Goal: Information Seeking & Learning: Learn about a topic

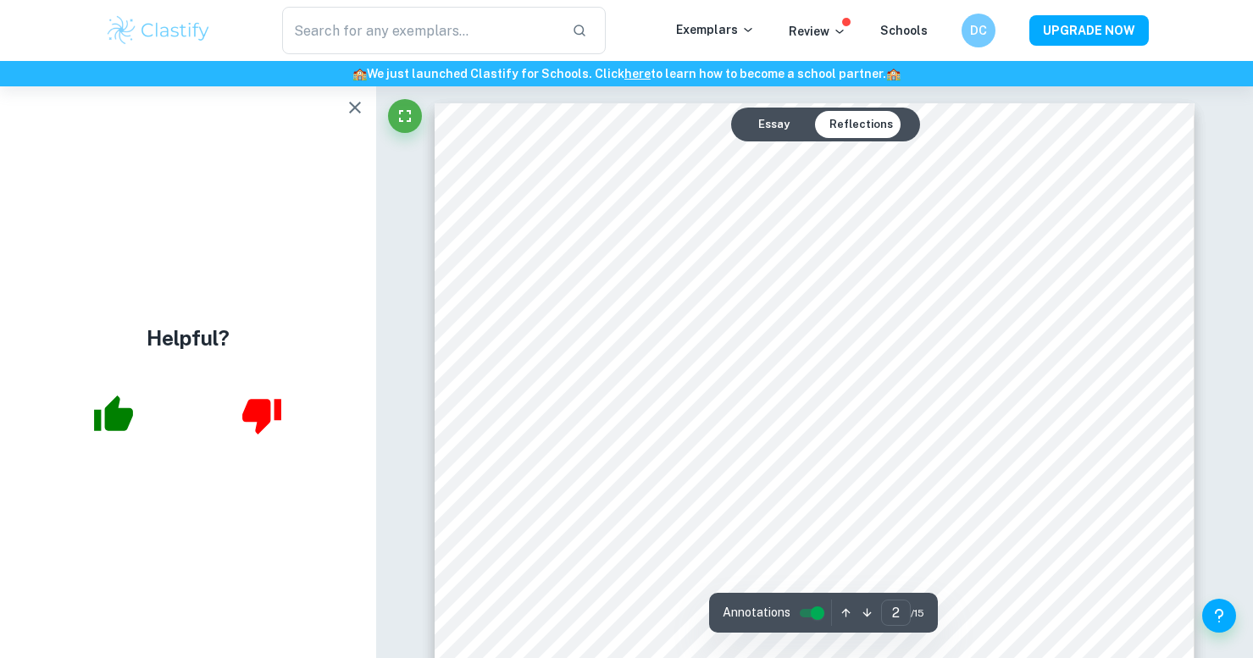
scroll to position [2117, 0]
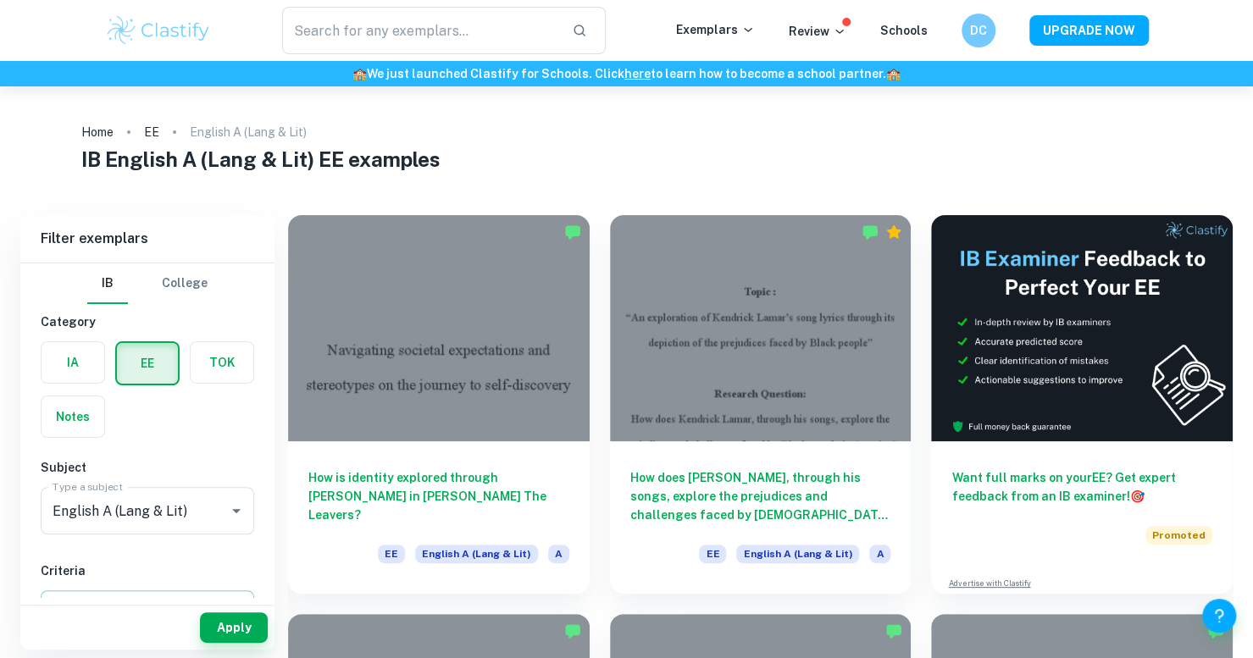
click at [761, 367] on div at bounding box center [761, 328] width 302 height 226
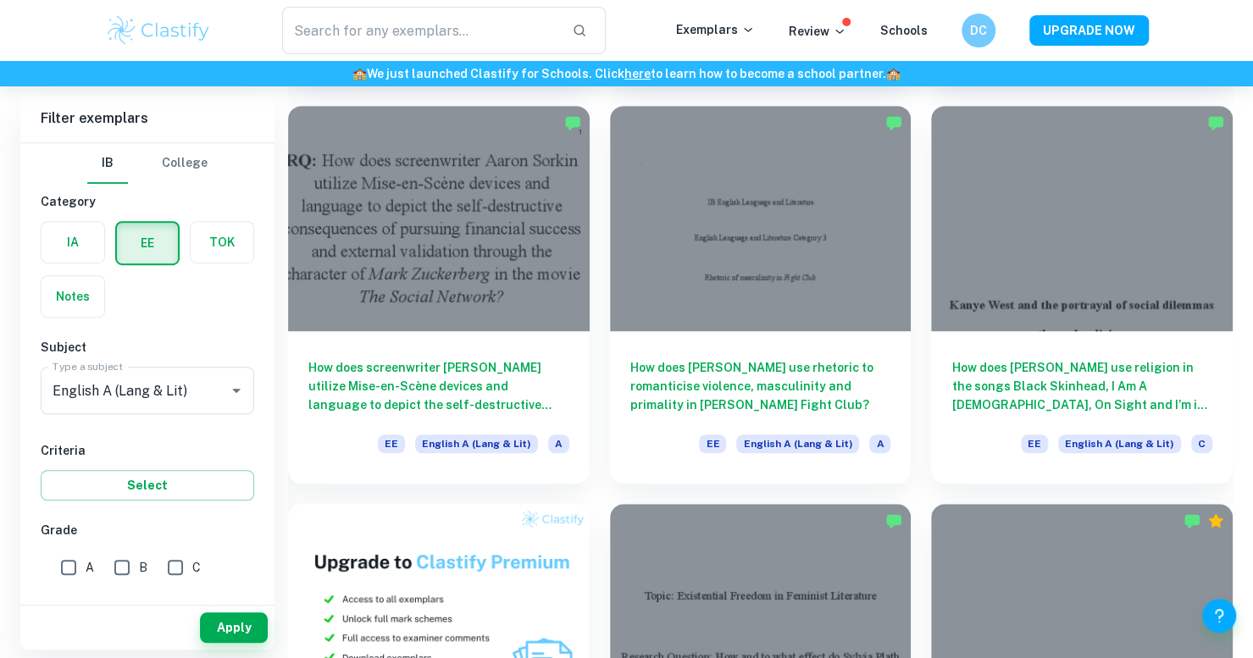
click at [539, 299] on div at bounding box center [439, 219] width 302 height 226
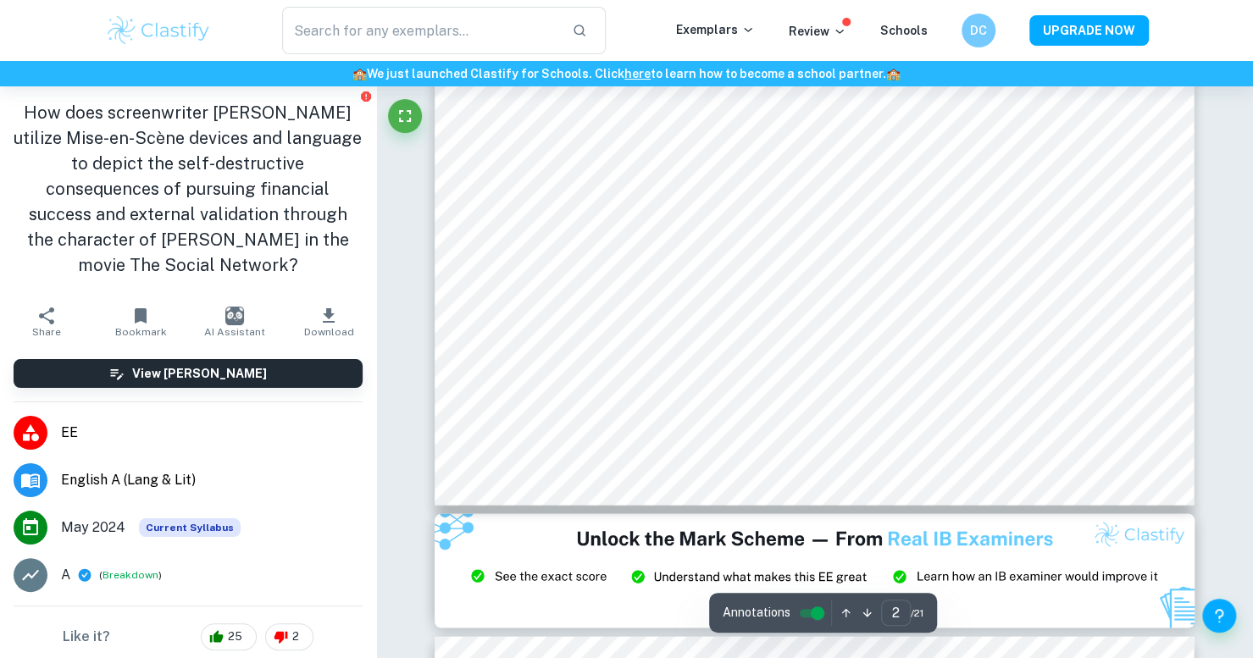
scroll to position [1948, 0]
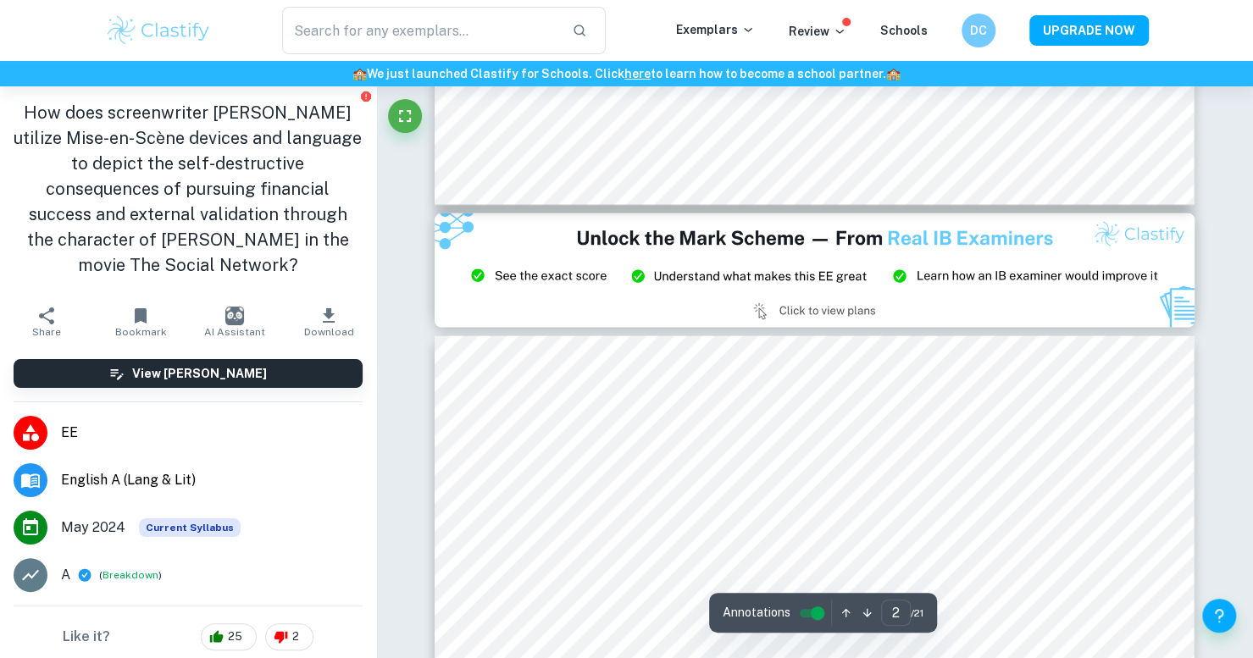
type input "3"
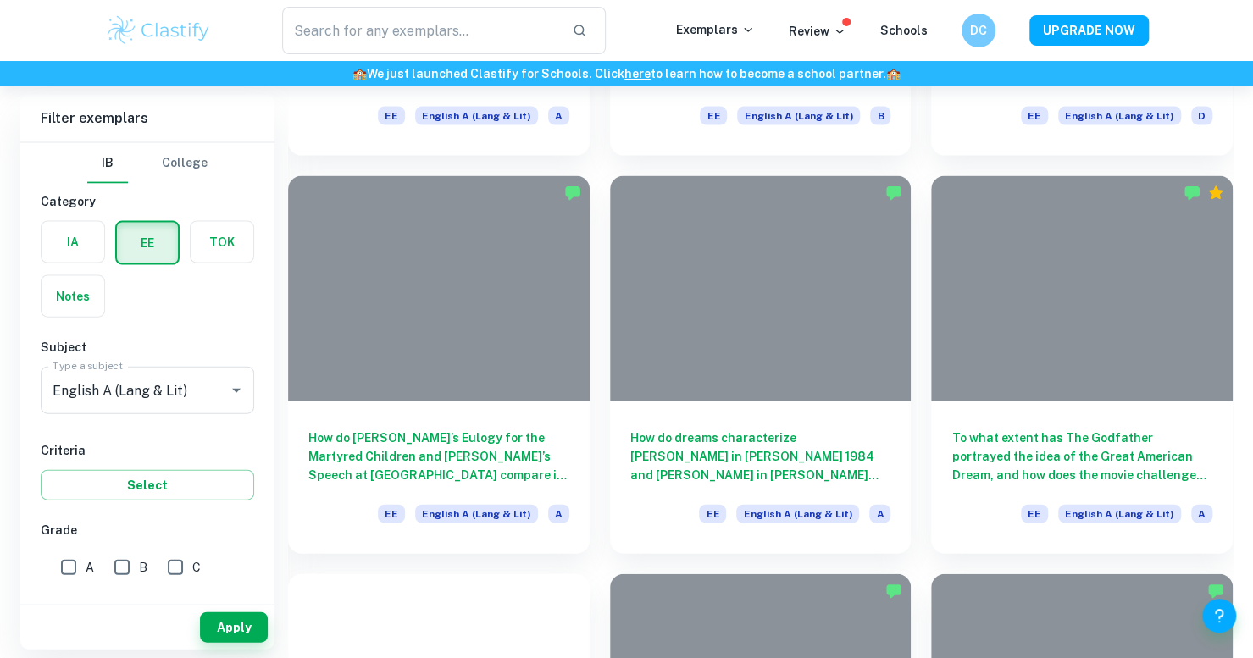
scroll to position [508, 0]
